Goal: Task Accomplishment & Management: Use online tool/utility

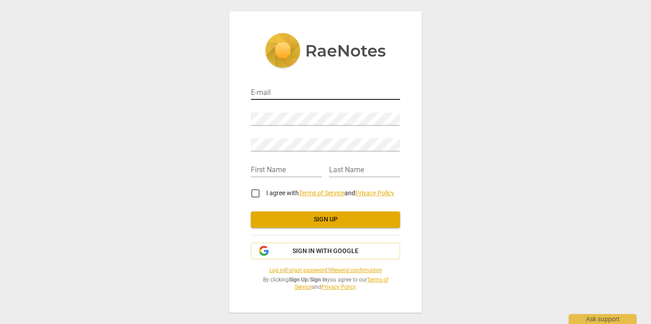
click at [291, 88] on input "email" at bounding box center [325, 93] width 149 height 13
type input "[EMAIL_ADDRESS][DOMAIN_NAME]"
click at [295, 176] on input "text" at bounding box center [286, 170] width 71 height 13
type input "Emily"
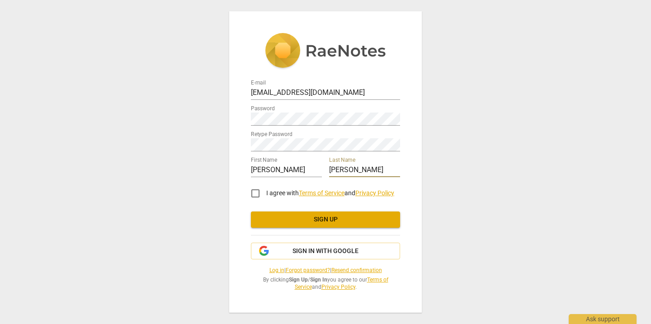
type input "Dusel"
click at [258, 196] on input "I agree with Terms of Service and Privacy Policy" at bounding box center [256, 194] width 22 height 22
checkbox input "true"
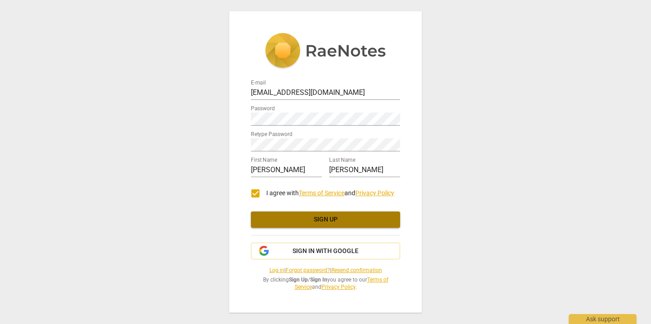
click at [294, 223] on span "Sign up" at bounding box center [325, 219] width 135 height 9
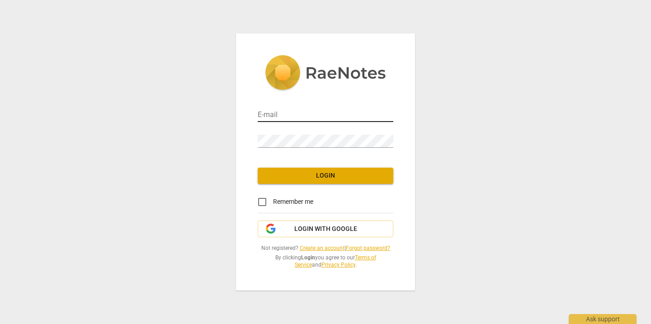
click at [285, 112] on input "email" at bounding box center [326, 115] width 136 height 13
type input "emdusel@gmail.com"
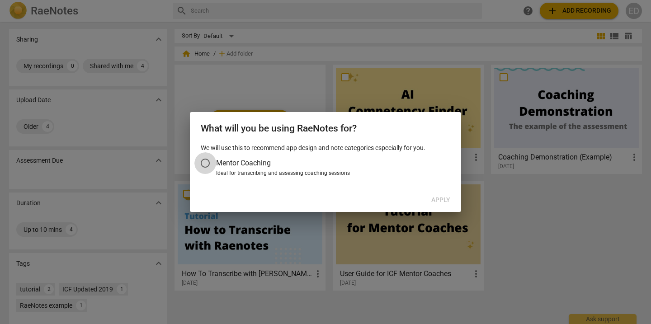
click at [206, 163] on input "Mentor Coaching" at bounding box center [205, 163] width 22 height 22
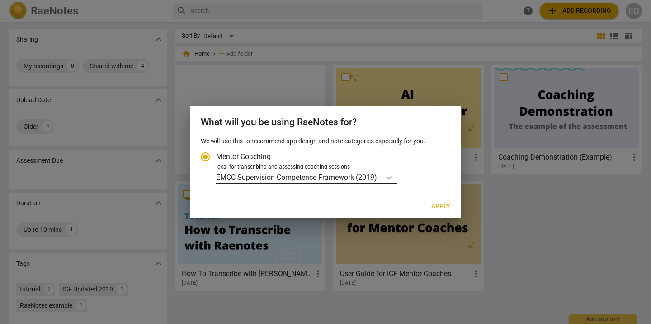
click at [393, 180] on icon "Account type" at bounding box center [388, 177] width 9 height 9
click at [0, 0] on input "Ideal for transcribing and assessing coaching sessions EMCC Supervision Compete…" at bounding box center [0, 0] width 0 height 0
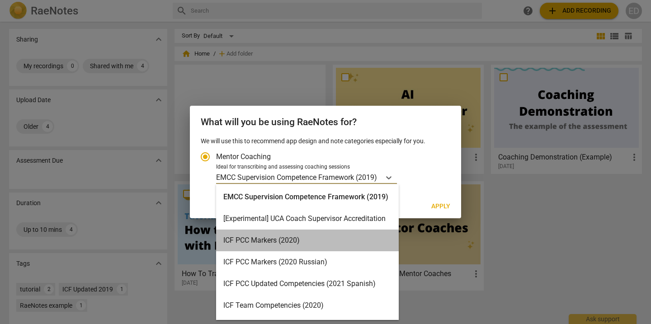
click at [363, 235] on div "ICF PCC Markers (2020)" at bounding box center [307, 241] width 183 height 22
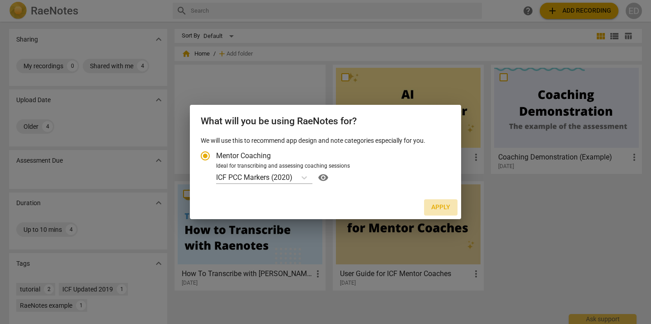
click at [440, 204] on span "Apply" at bounding box center [440, 207] width 19 height 9
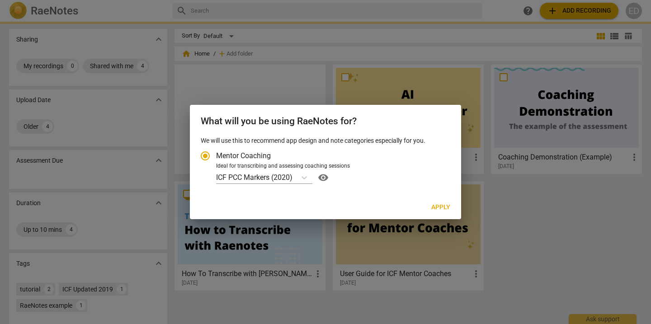
radio input "false"
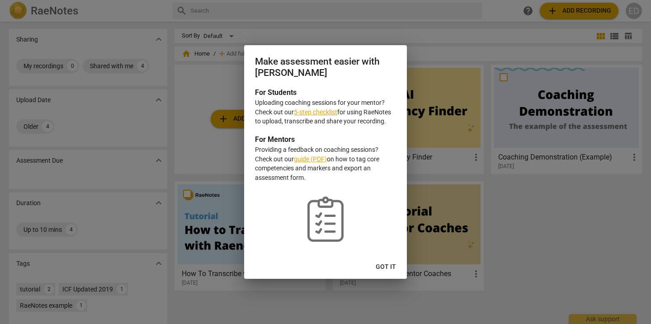
click at [318, 112] on link "5-step checklist" at bounding box center [315, 112] width 43 height 7
click at [389, 265] on span "Got it" at bounding box center [386, 267] width 20 height 9
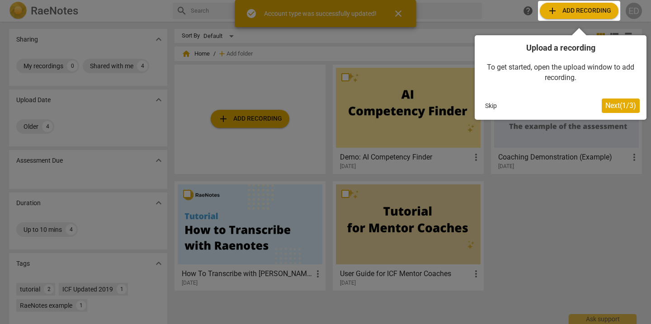
click at [591, 10] on div at bounding box center [579, 11] width 82 height 20
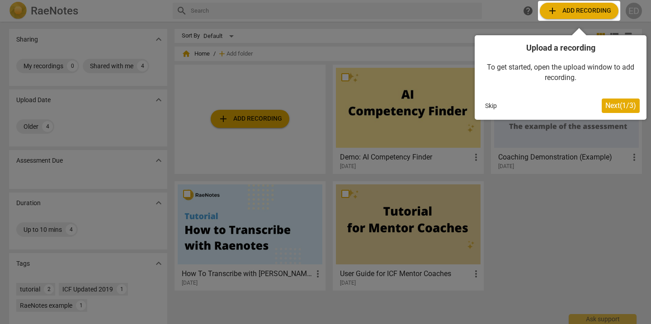
click at [620, 104] on span "Next ( 1 / 3 )" at bounding box center [621, 105] width 31 height 9
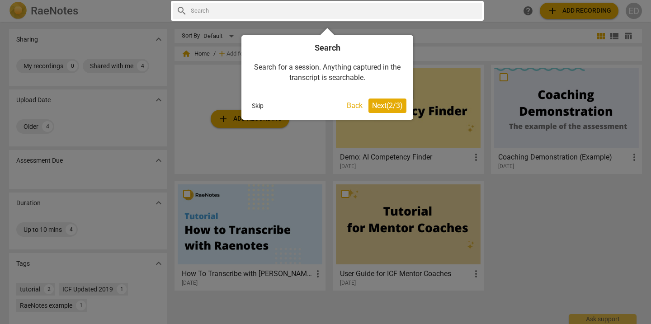
click at [388, 105] on span "Next ( 2 / 3 )" at bounding box center [387, 105] width 31 height 9
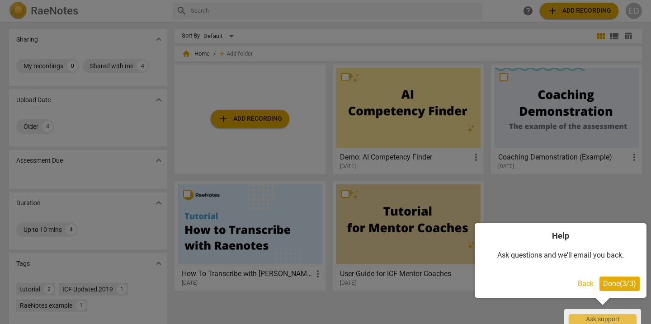
click at [624, 280] on span "Done ( 3 / 3 )" at bounding box center [619, 284] width 33 height 9
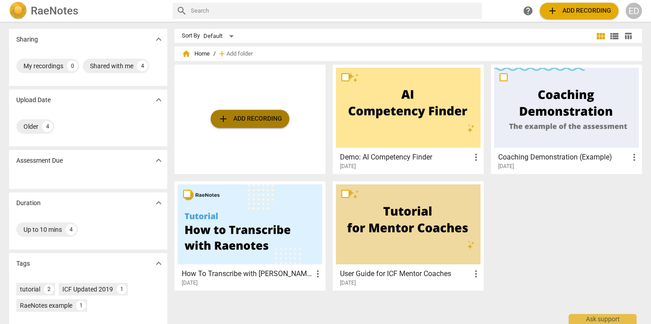
click at [243, 114] on span "add Add recording" at bounding box center [250, 119] width 64 height 11
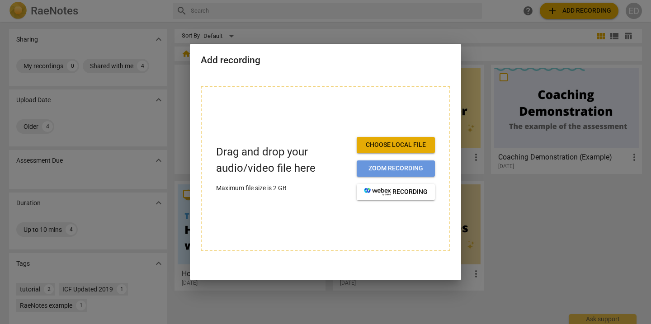
click at [388, 171] on span "Zoom recording" at bounding box center [396, 168] width 64 height 9
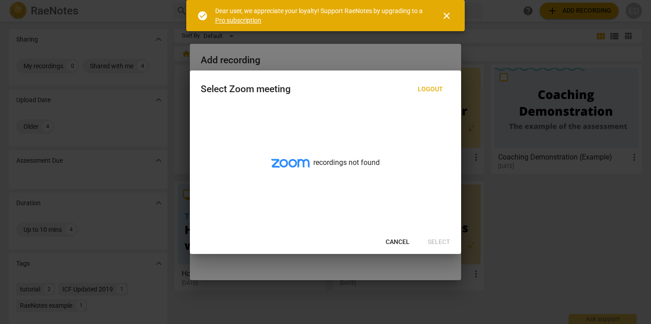
click at [345, 62] on div at bounding box center [325, 162] width 651 height 324
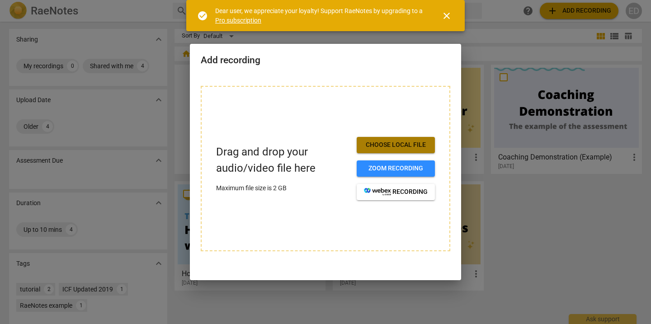
click at [393, 144] on span "Choose local file" at bounding box center [396, 145] width 64 height 9
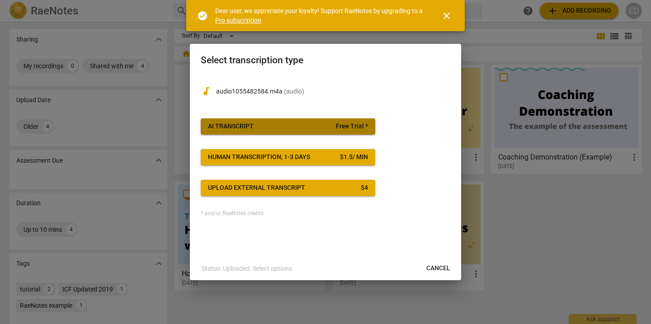
click at [358, 127] on span "Free Trial *" at bounding box center [352, 126] width 32 height 9
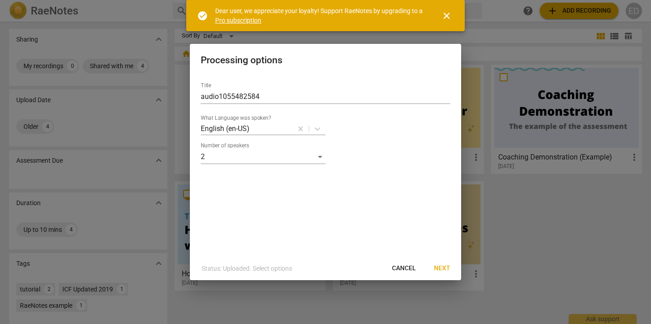
click at [446, 267] on span "Next" at bounding box center [442, 268] width 16 height 9
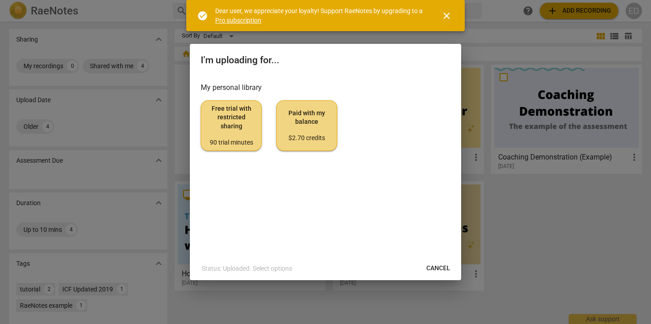
click at [232, 134] on span "Free trial with restricted sharing 90 trial minutes" at bounding box center [232, 125] width 46 height 43
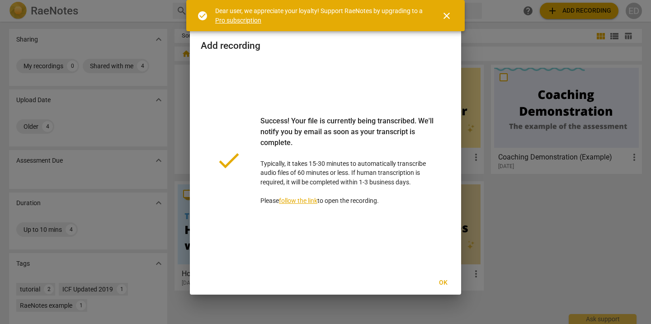
click at [446, 282] on span "Ok" at bounding box center [443, 283] width 14 height 9
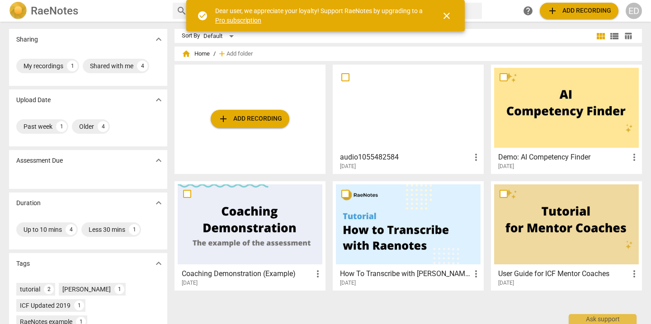
click at [408, 120] on div at bounding box center [408, 108] width 145 height 80
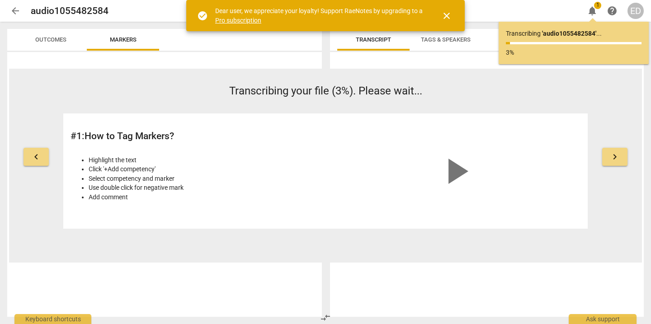
click at [449, 14] on span "close" at bounding box center [446, 15] width 11 height 11
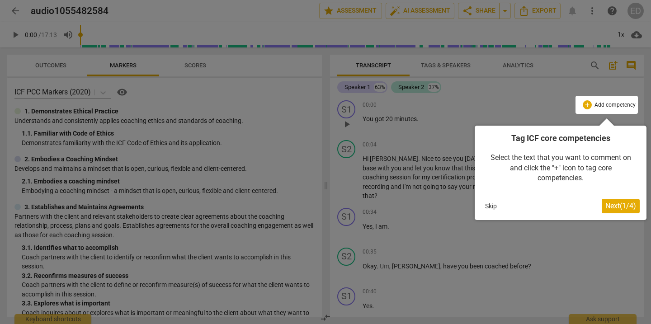
click at [623, 206] on span "Next ( 1 / 4 )" at bounding box center [621, 206] width 31 height 9
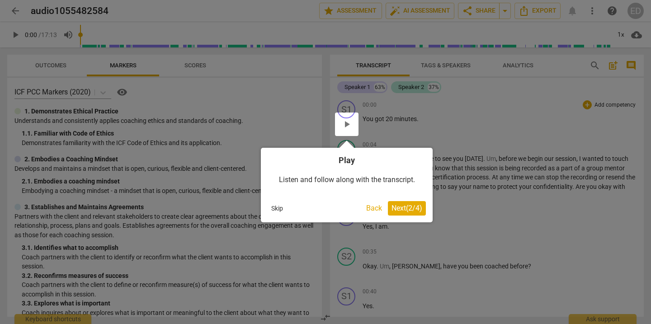
click at [407, 209] on span "Next ( 2 / 4 )" at bounding box center [407, 208] width 31 height 9
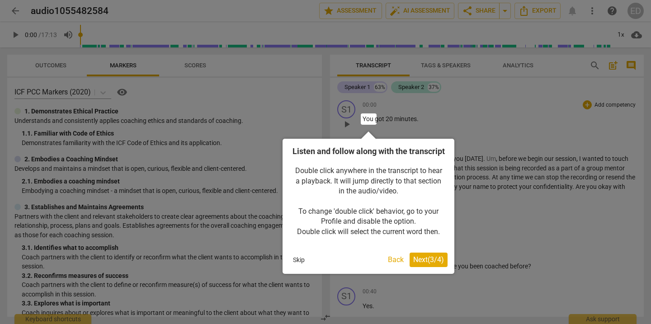
click at [427, 264] on span "Next ( 3 / 4 )" at bounding box center [428, 260] width 31 height 9
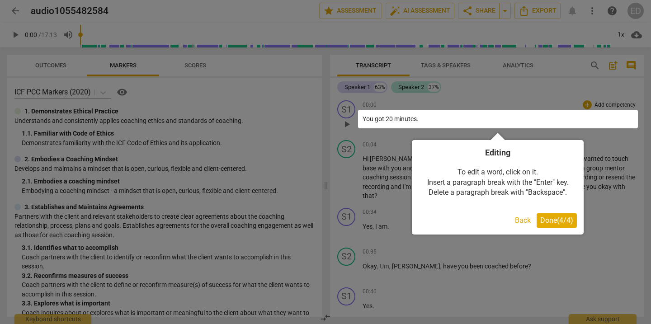
click at [564, 223] on span "Done ( 4 / 4 )" at bounding box center [556, 220] width 33 height 9
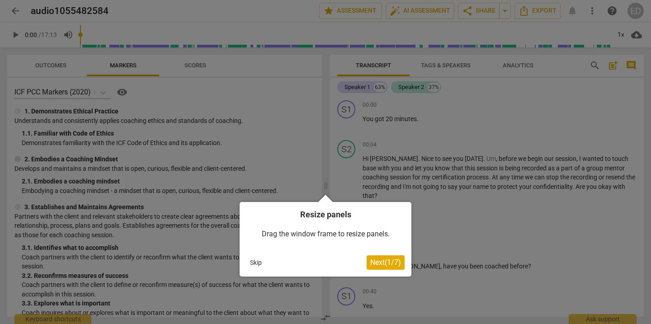
click at [380, 258] on span "Next ( 1 / 7 )" at bounding box center [385, 262] width 31 height 9
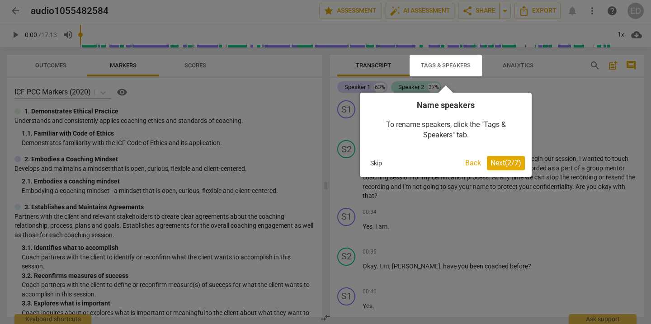
click at [516, 168] on button "Next ( 2 / 7 )" at bounding box center [506, 163] width 38 height 14
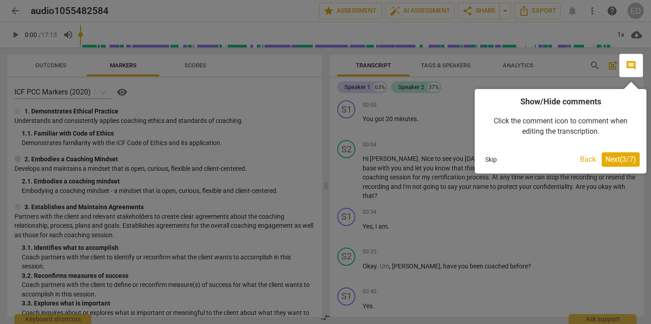
click at [617, 165] on button "Next ( 3 / 7 )" at bounding box center [621, 159] width 38 height 14
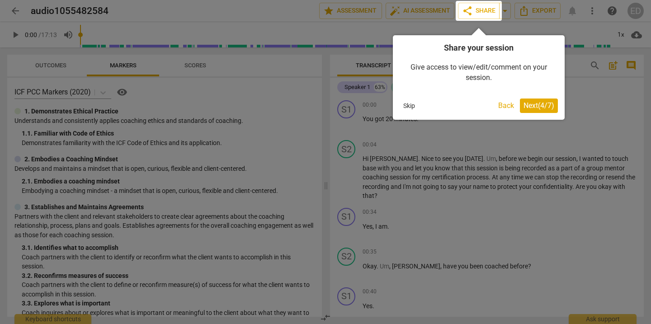
click at [534, 105] on span "Next ( 4 / 7 )" at bounding box center [539, 105] width 31 height 9
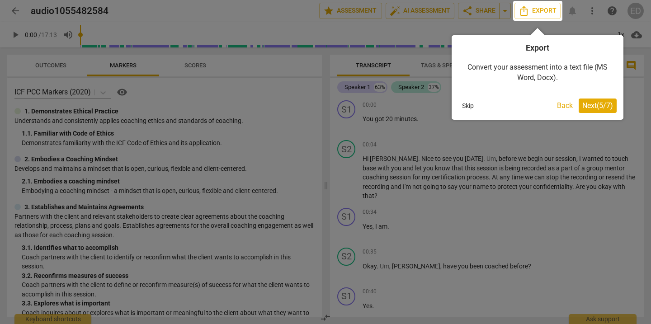
click at [593, 106] on span "Next ( 5 / 7 )" at bounding box center [598, 105] width 31 height 9
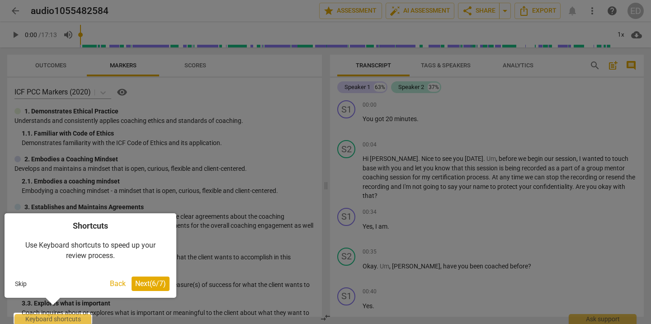
click at [152, 284] on span "Next ( 6 / 7 )" at bounding box center [150, 284] width 31 height 9
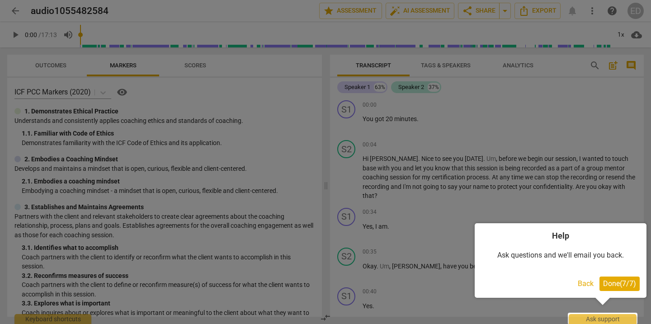
click at [619, 283] on span "Done ( 7 / 7 )" at bounding box center [619, 284] width 33 height 9
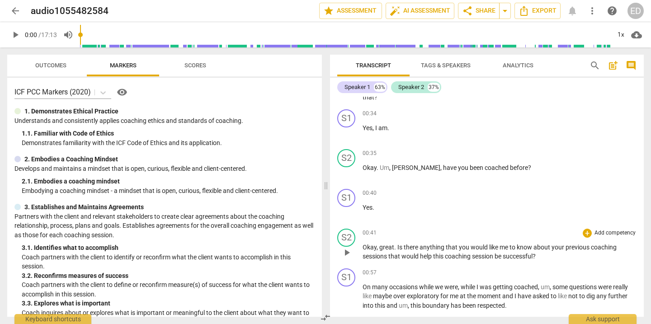
scroll to position [94, 0]
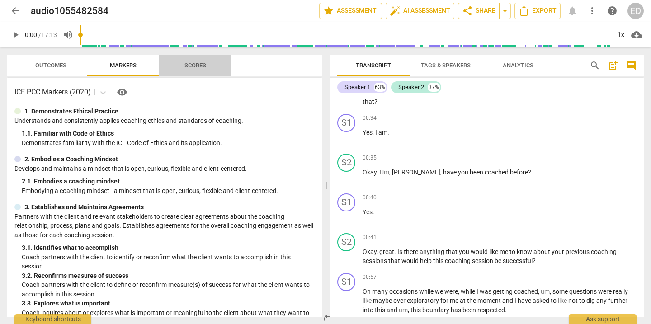
click at [199, 67] on span "Scores" at bounding box center [196, 65] width 22 height 7
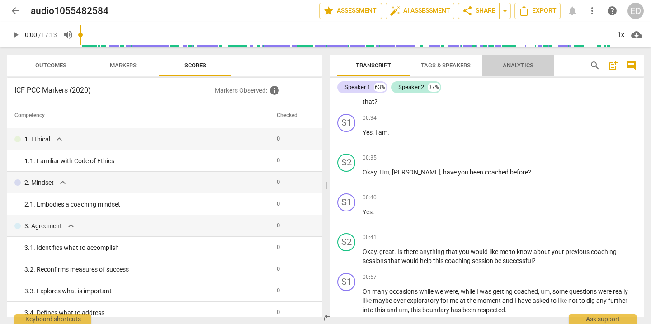
click at [523, 66] on span "Analytics" at bounding box center [518, 65] width 31 height 7
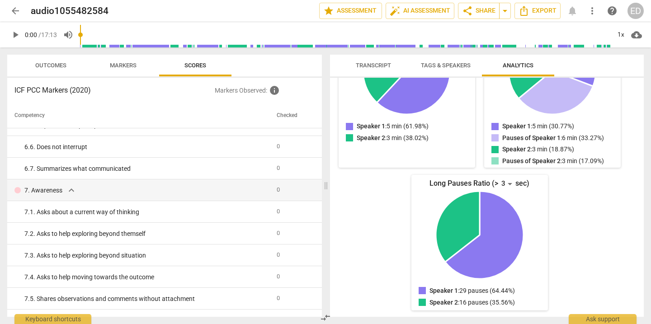
scroll to position [561, 0]
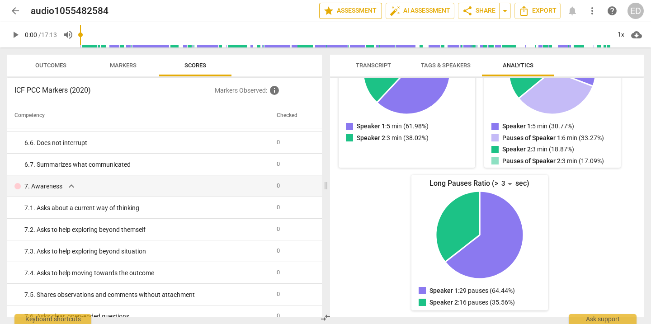
click at [339, 14] on span "star Assessment" at bounding box center [350, 10] width 55 height 11
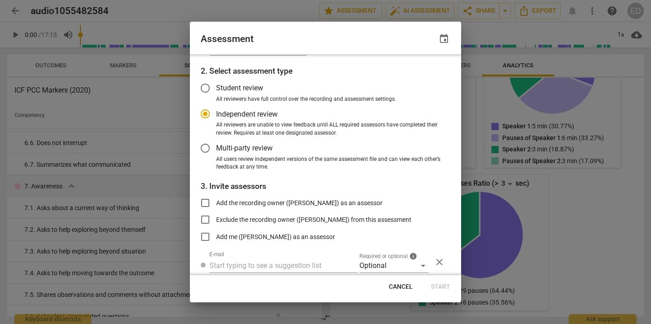
scroll to position [0, 0]
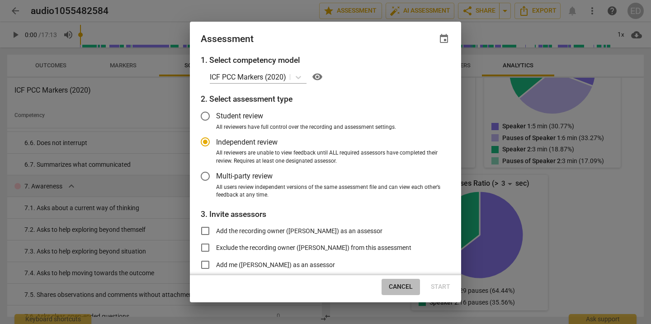
click at [402, 285] on span "Cancel" at bounding box center [401, 287] width 24 height 9
radio input "false"
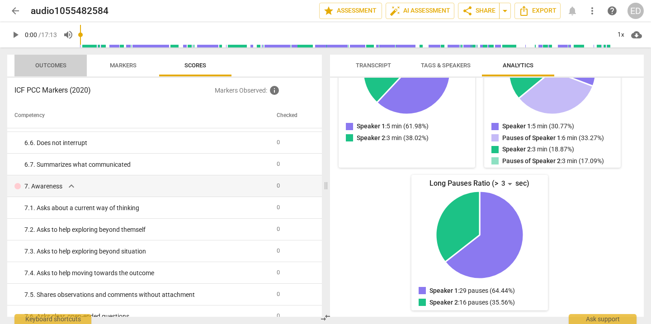
click at [60, 66] on span "Outcomes" at bounding box center [50, 65] width 31 height 7
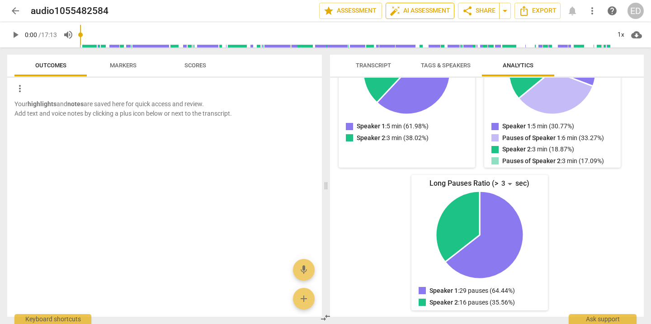
click at [420, 14] on span "auto_fix_high AI Assessment" at bounding box center [420, 10] width 61 height 11
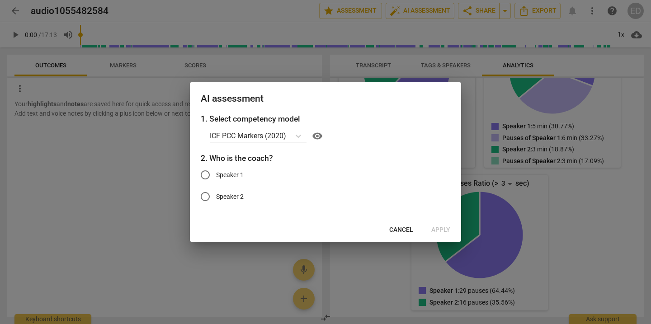
click at [204, 193] on input "Speaker 2" at bounding box center [205, 197] width 22 height 22
radio input "true"
click at [438, 226] on span "Apply" at bounding box center [440, 230] width 19 height 9
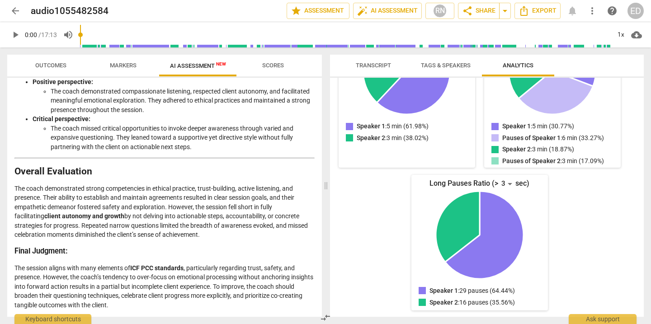
scroll to position [986, 0]
click at [272, 65] on span "Scores" at bounding box center [273, 65] width 22 height 7
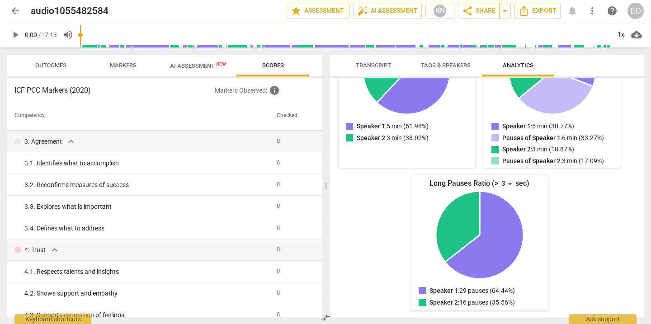
scroll to position [0, 0]
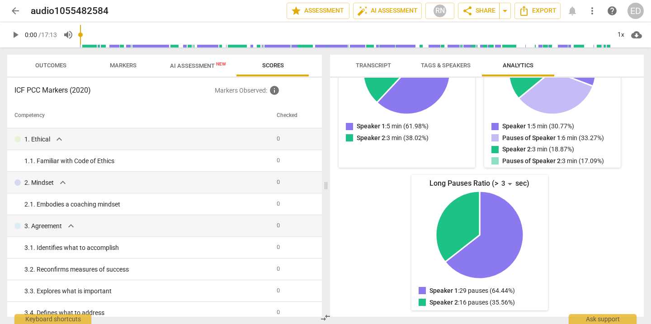
click at [125, 66] on span "Markers" at bounding box center [123, 65] width 27 height 7
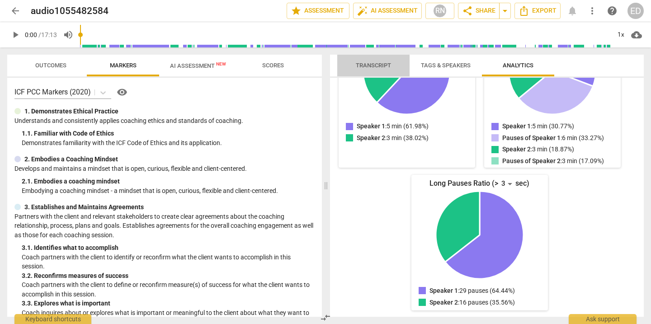
click at [379, 69] on span "Transcript" at bounding box center [373, 66] width 57 height 12
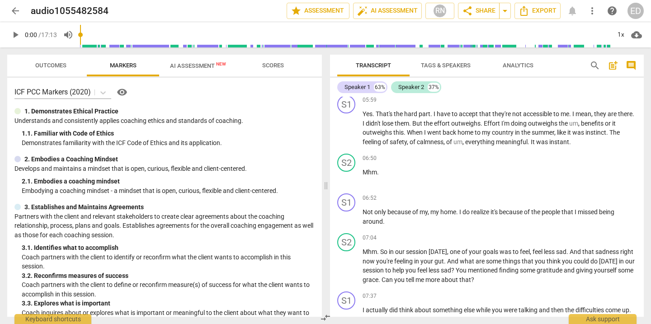
scroll to position [1038, 0]
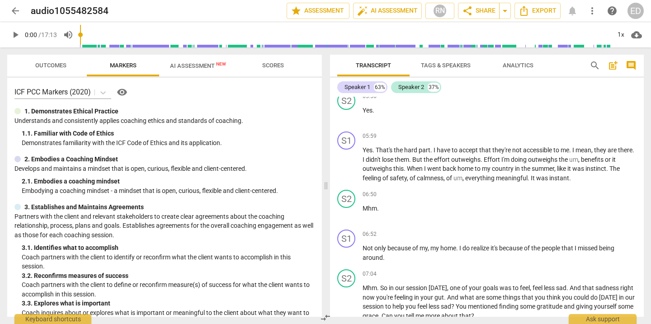
click at [17, 12] on span "arrow_back" at bounding box center [15, 10] width 11 height 11
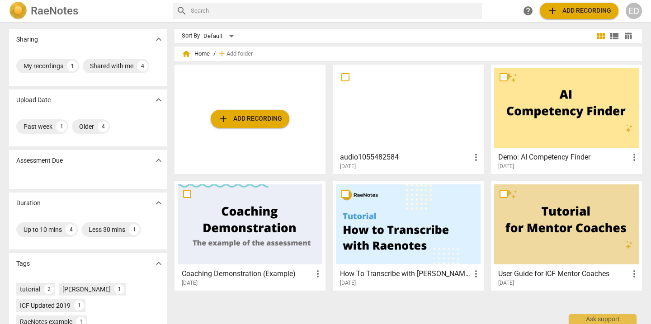
click at [475, 158] on span "more_vert" at bounding box center [476, 157] width 11 height 11
click at [384, 158] on div at bounding box center [325, 162] width 651 height 324
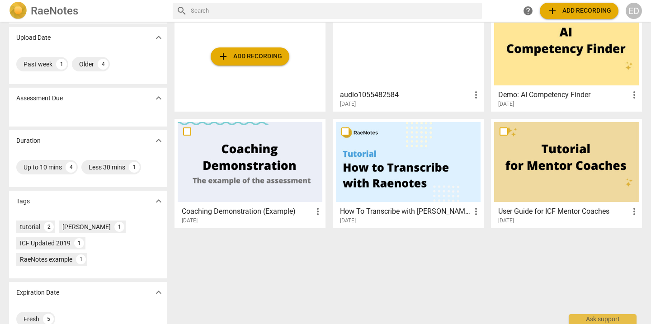
scroll to position [68, 0]
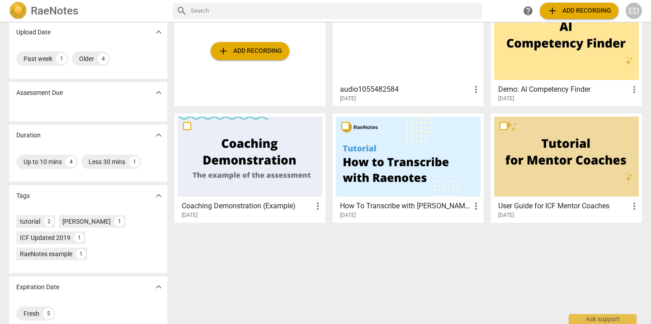
click at [249, 174] on div at bounding box center [250, 157] width 145 height 80
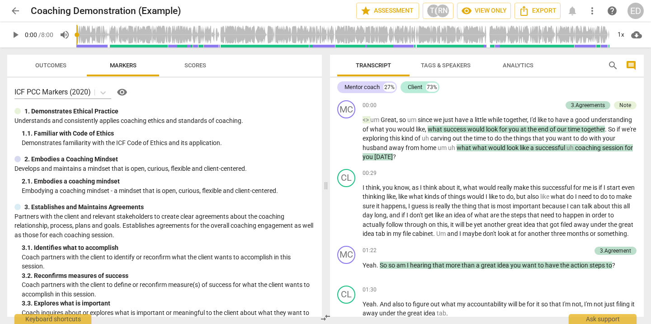
click at [19, 35] on span "play_arrow" at bounding box center [15, 34] width 11 height 11
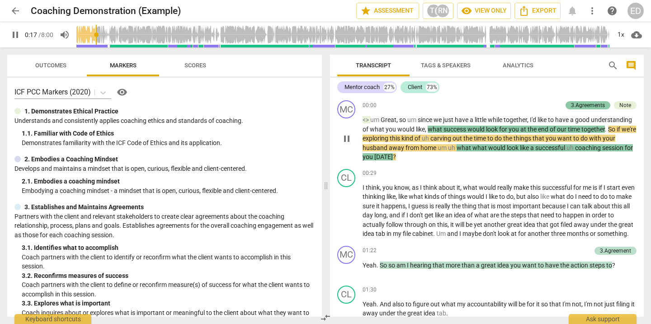
click at [593, 105] on div "3.Agreements" at bounding box center [588, 105] width 34 height 8
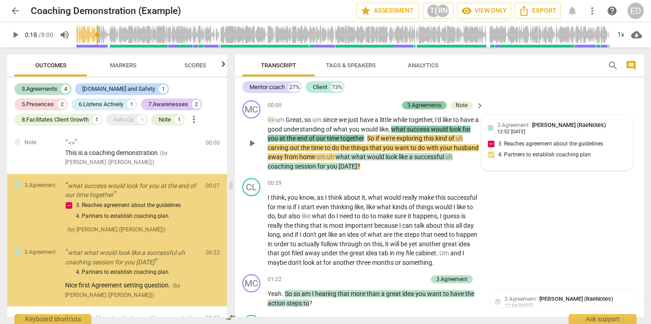
scroll to position [14, 0]
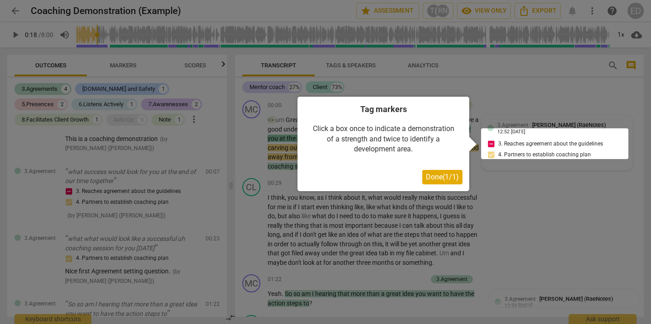
click at [443, 183] on button "Done ( 1 / 1 )" at bounding box center [442, 177] width 40 height 14
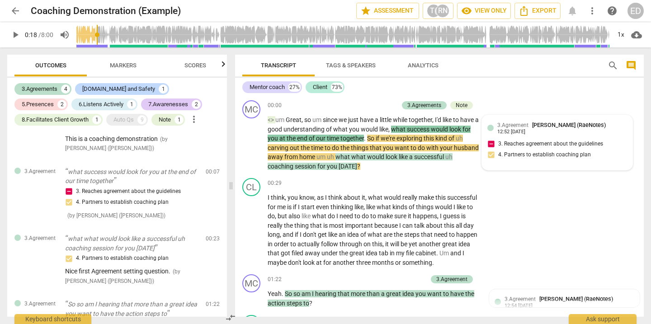
click at [17, 35] on span "play_arrow" at bounding box center [15, 34] width 11 height 11
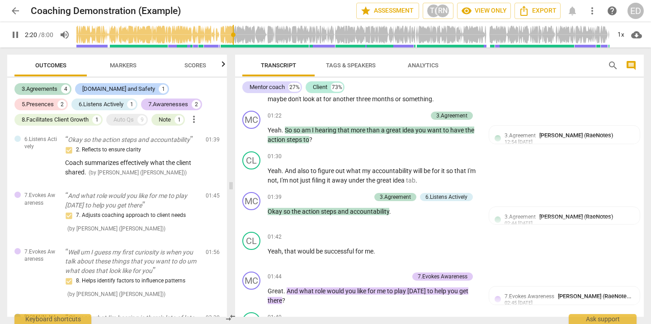
scroll to position [283, 0]
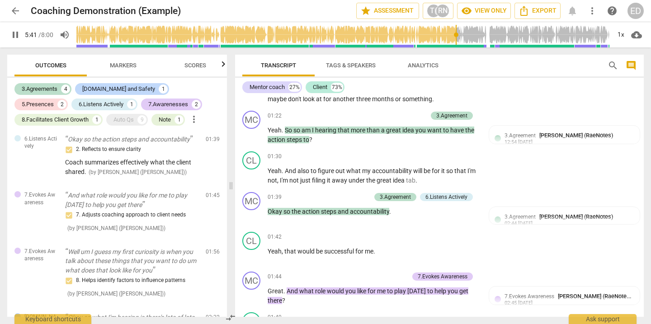
type input "342"
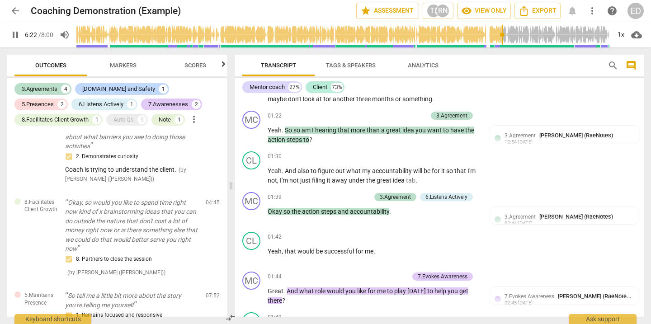
scroll to position [646, 0]
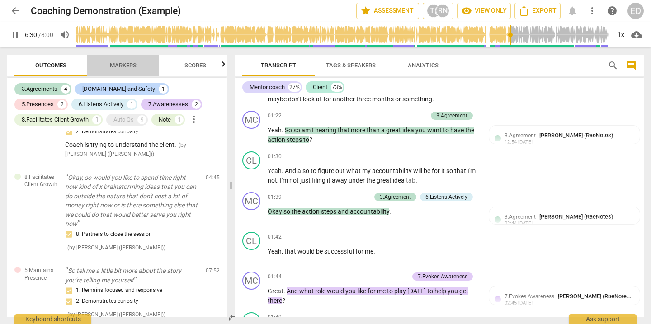
click at [124, 62] on span "Markers" at bounding box center [123, 65] width 27 height 7
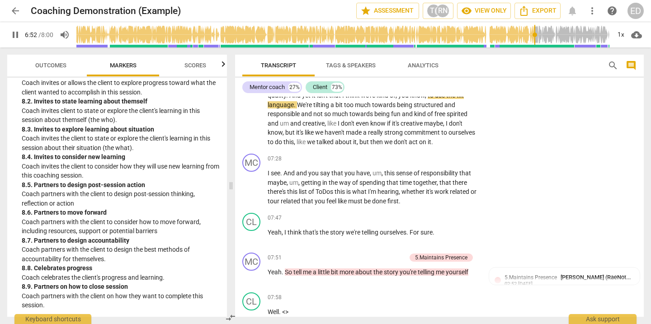
scroll to position [1384, 0]
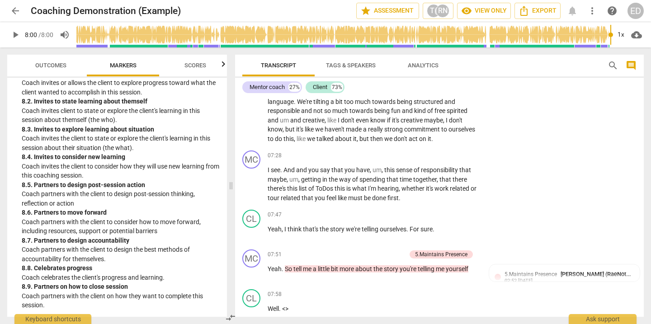
type input "480"
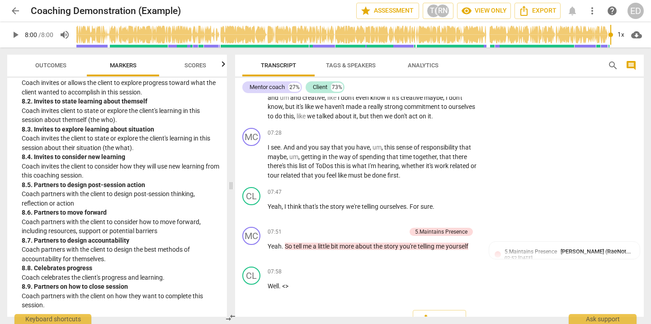
scroll to position [1435, 0]
